Goal: Task Accomplishment & Management: Use online tool/utility

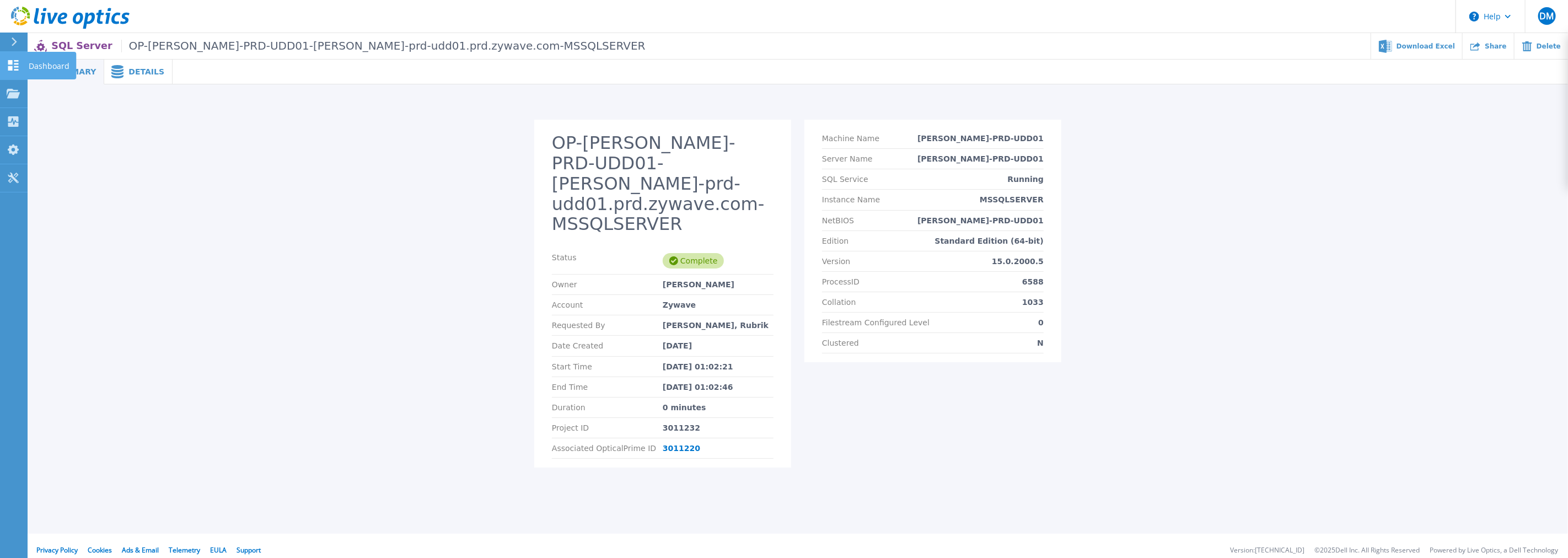
click at [13, 72] on link "Dashboard Dashboard" at bounding box center [14, 65] width 27 height 28
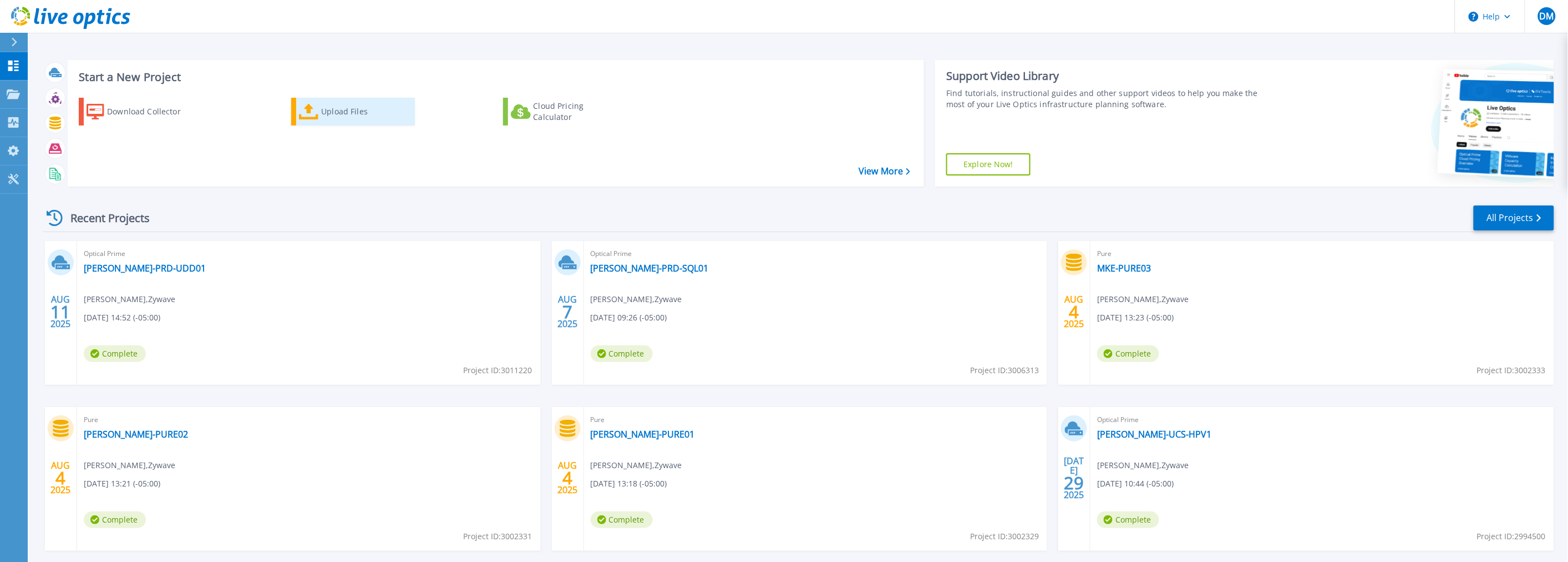
click at [331, 120] on div "Upload Files" at bounding box center [365, 111] width 89 height 22
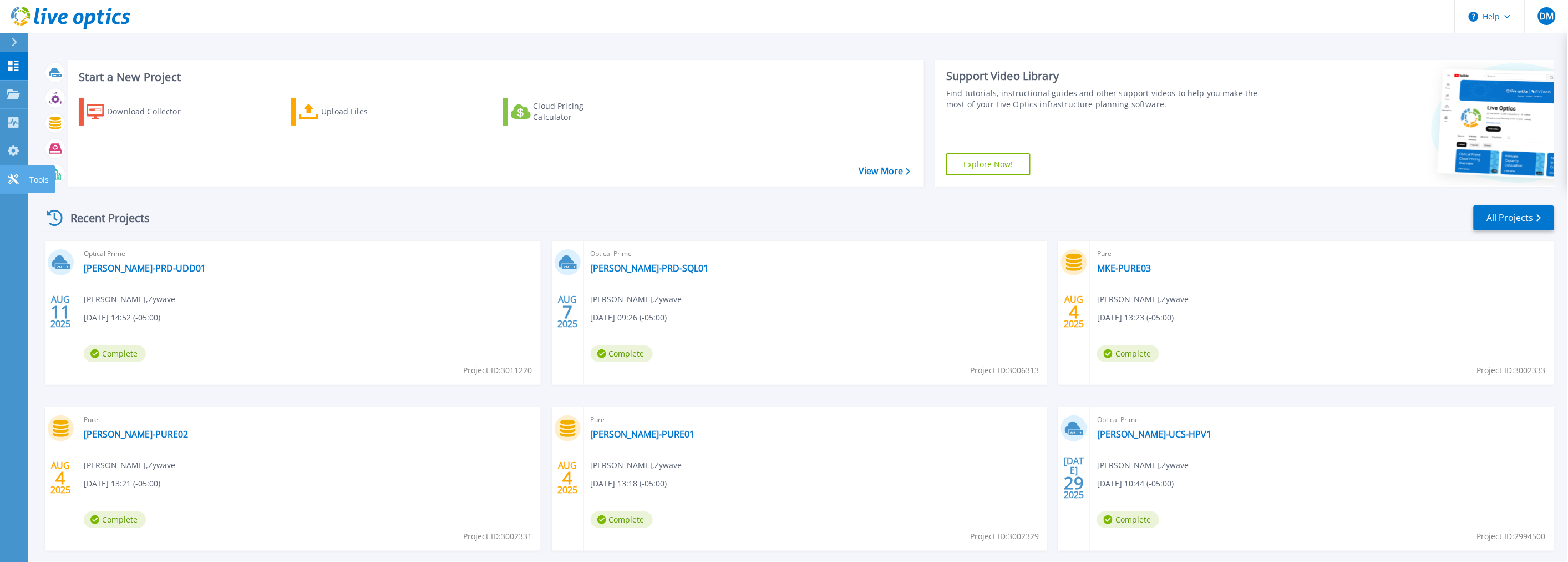
click at [15, 178] on icon at bounding box center [13, 179] width 11 height 11
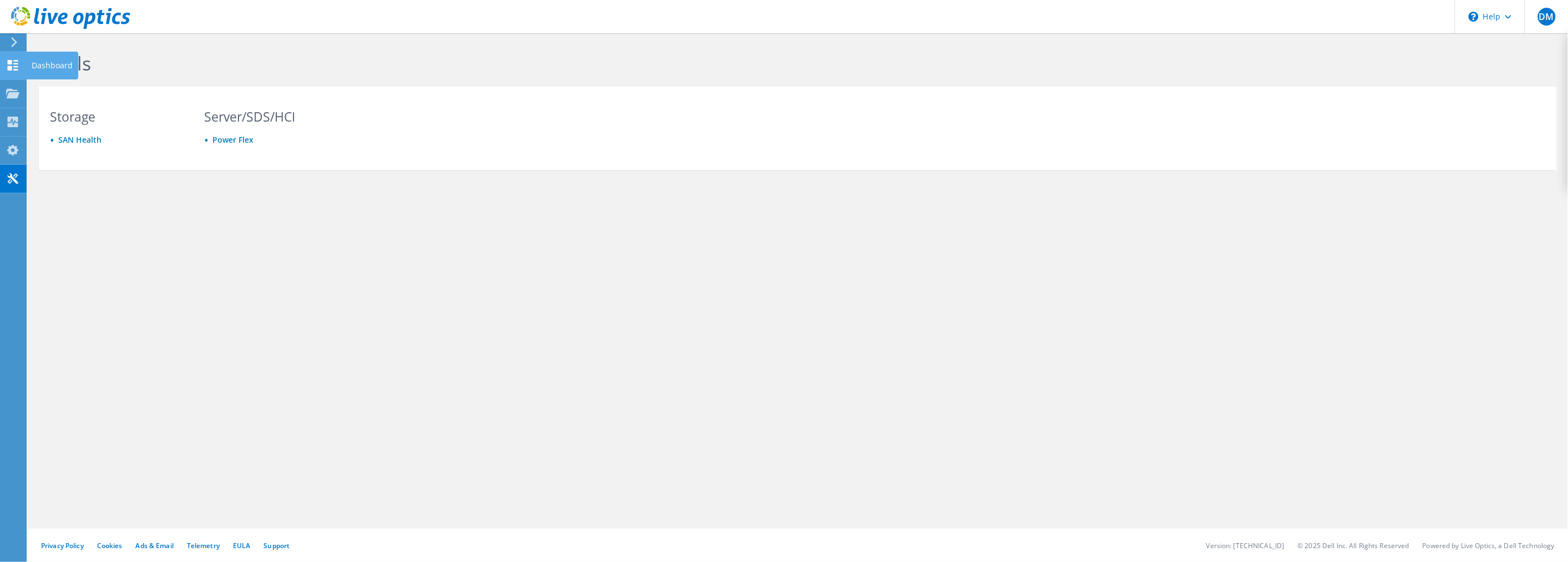
click at [15, 65] on use at bounding box center [13, 65] width 11 height 11
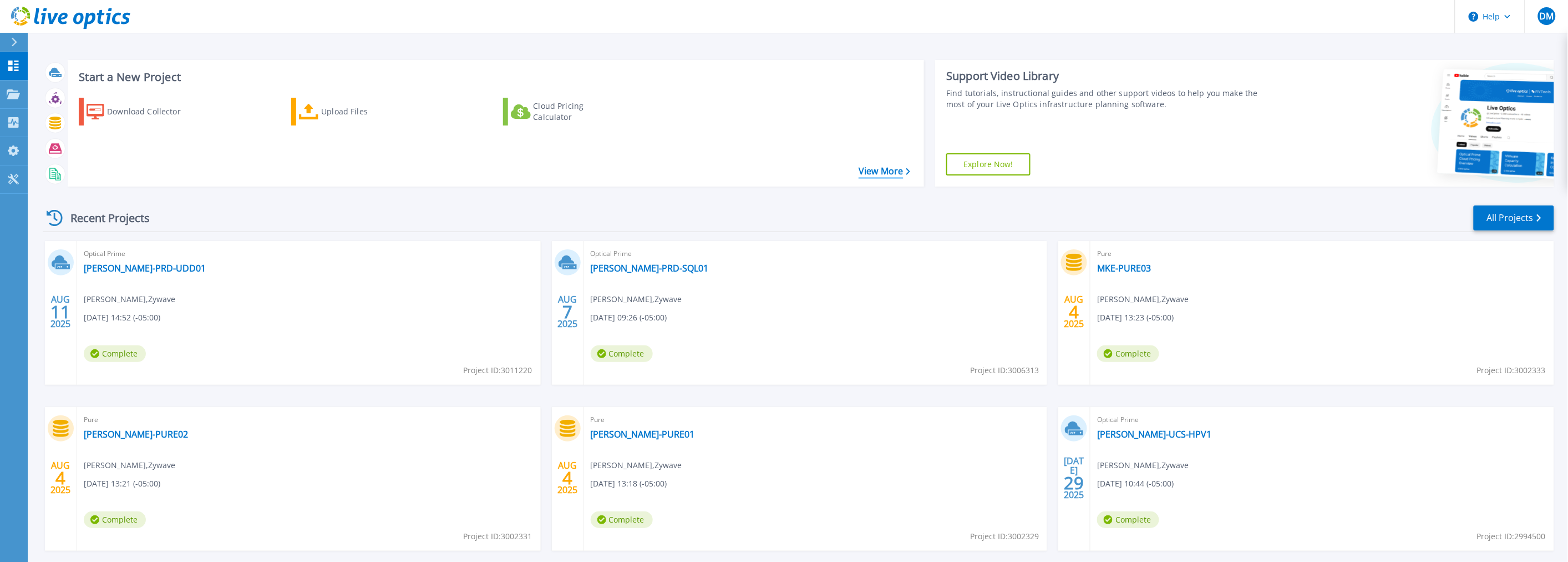
click at [869, 171] on link "View More" at bounding box center [885, 171] width 52 height 11
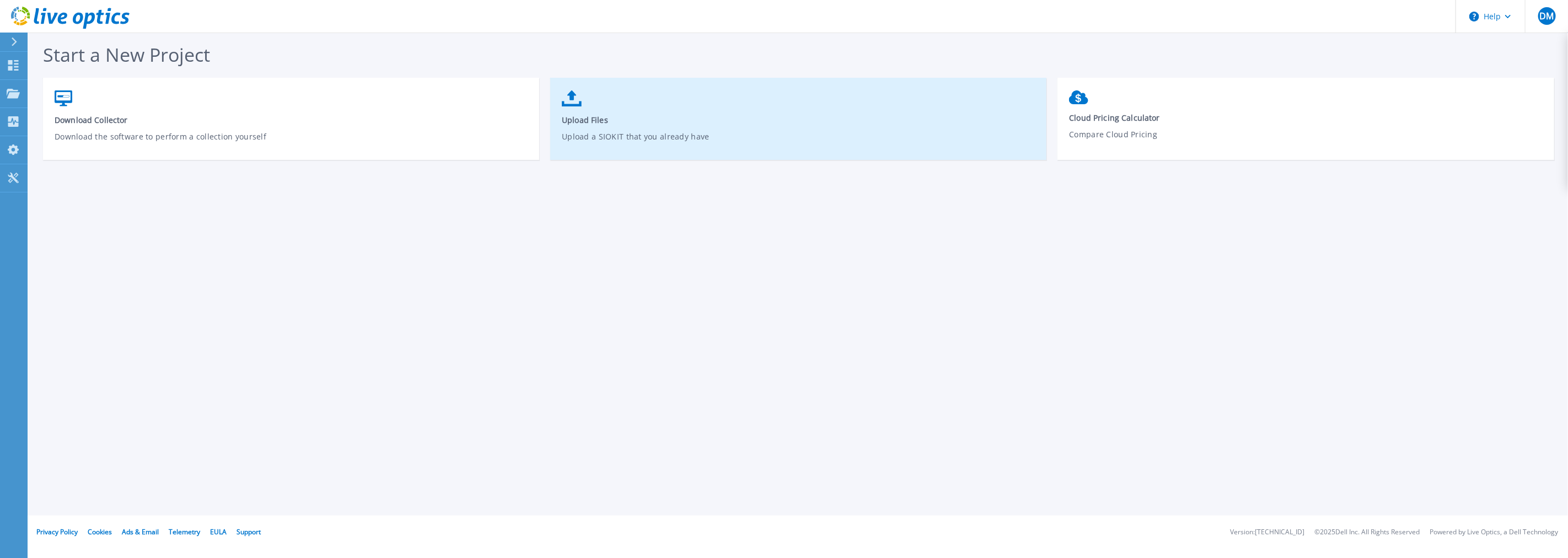
drag, startPoint x: 590, startPoint y: 124, endPoint x: 620, endPoint y: 130, distance: 30.6
click at [590, 124] on span "Upload Files" at bounding box center [799, 120] width 474 height 11
